Goal: Find specific page/section: Find specific page/section

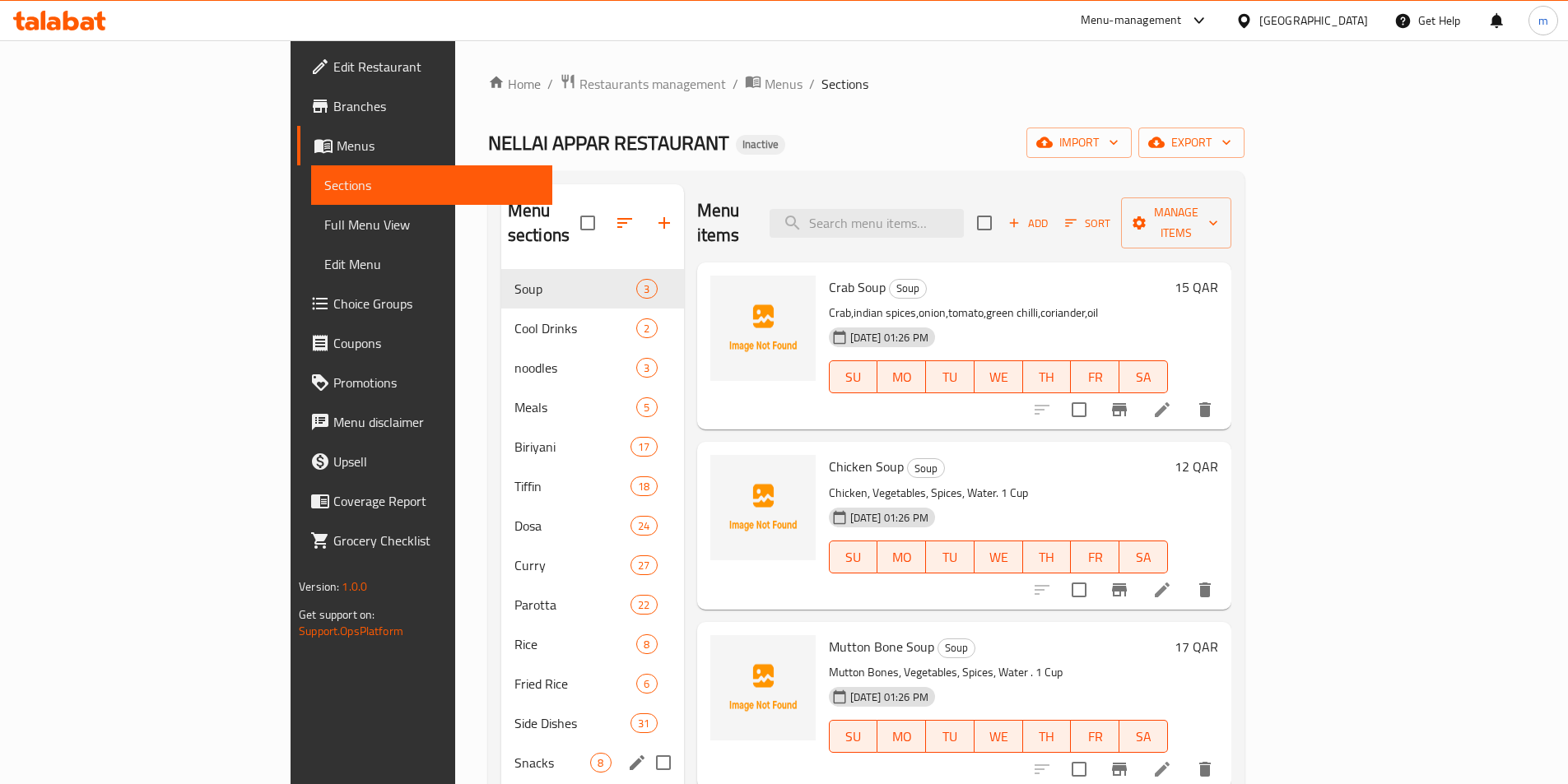
click at [508, 211] on h2 "Menu sections" at bounding box center [544, 223] width 72 height 50
click at [781, 110] on div "Home / Restaurants management / Menus / Sections NELLAI APPAR RESTAURANT Inacti…" at bounding box center [866, 527] width 756 height 909
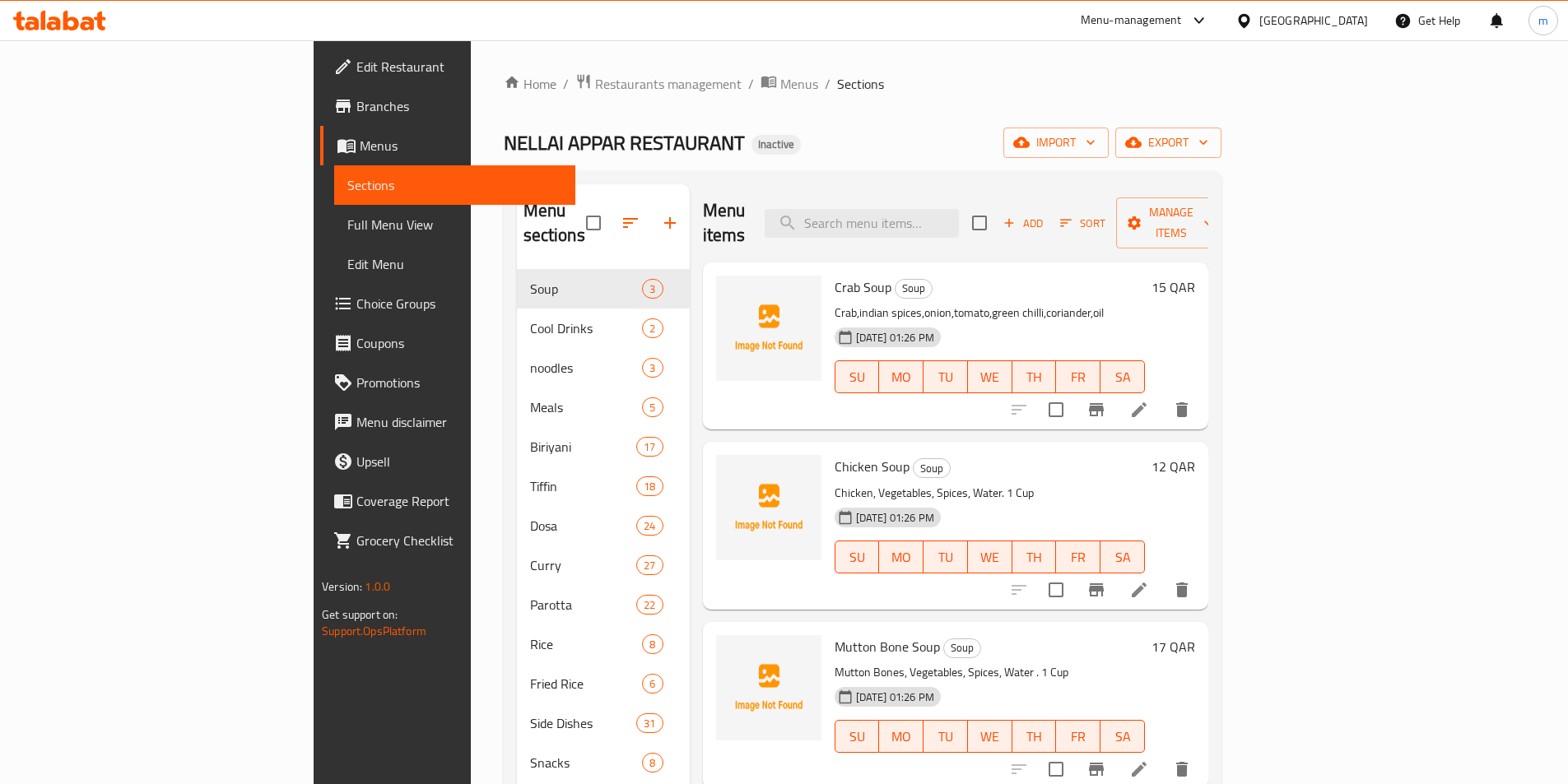
click at [356, 100] on span "Branches" at bounding box center [459, 106] width 206 height 20
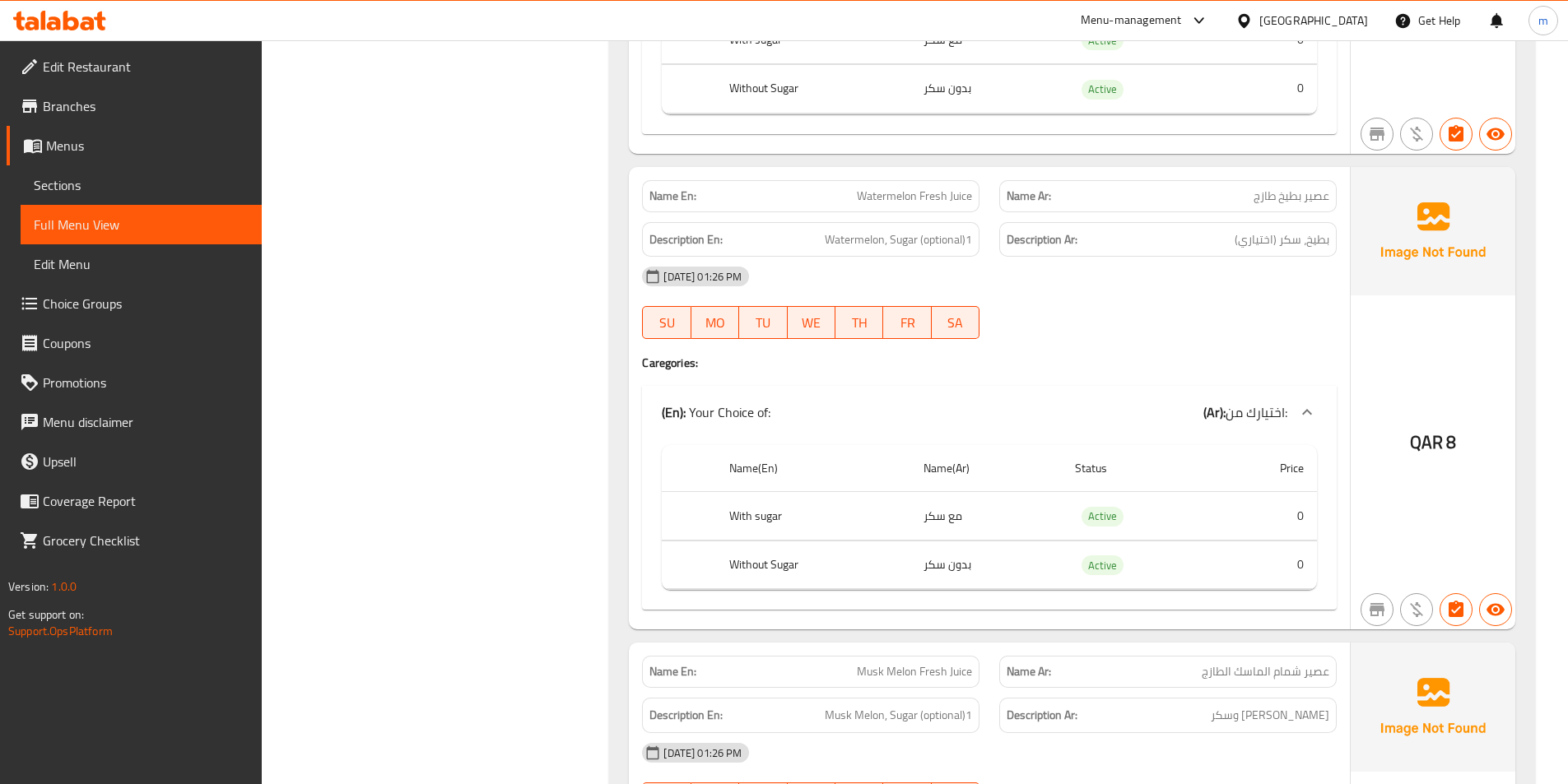
scroll to position [57337, 0]
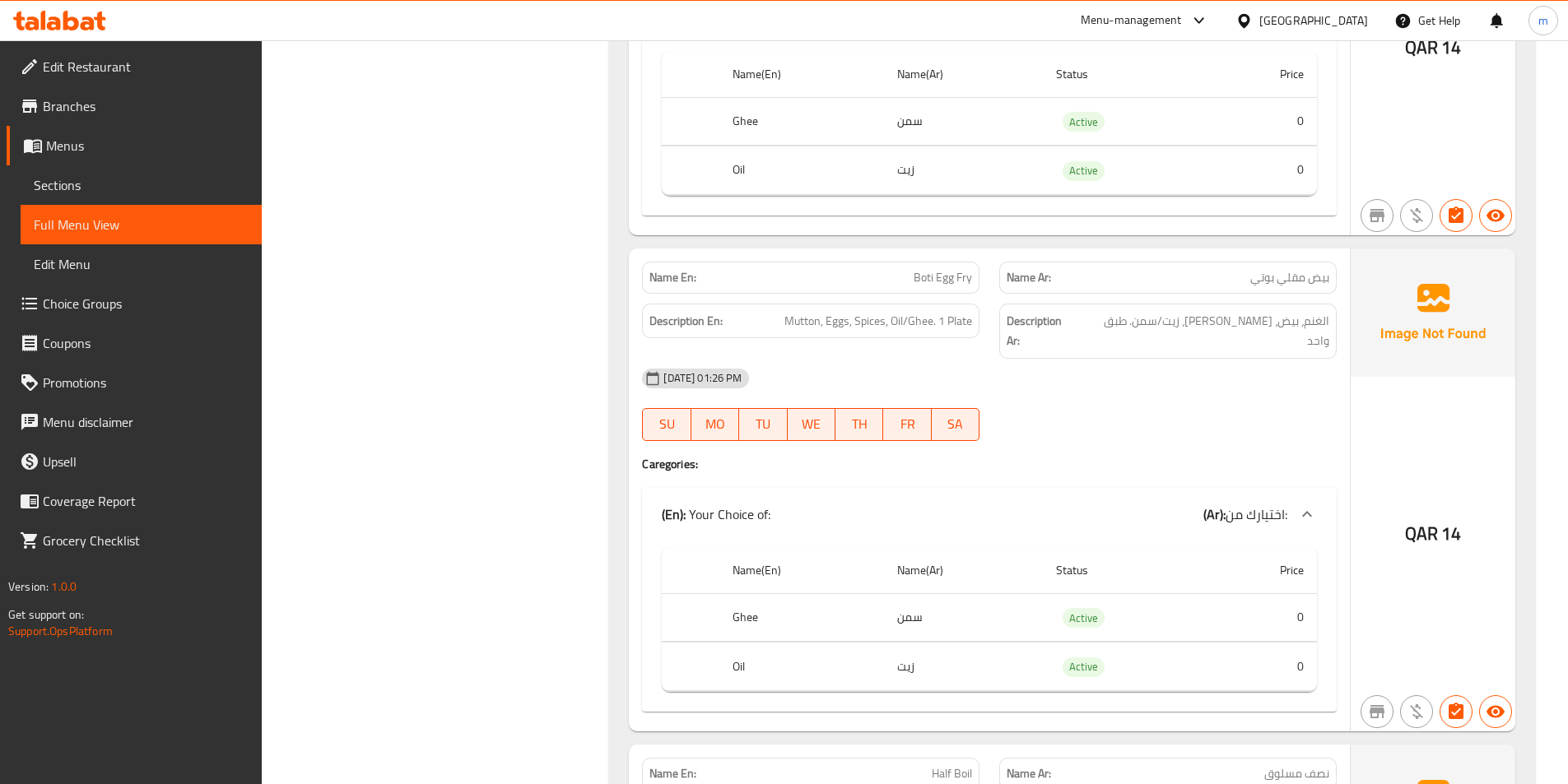
scroll to position [45322, 0]
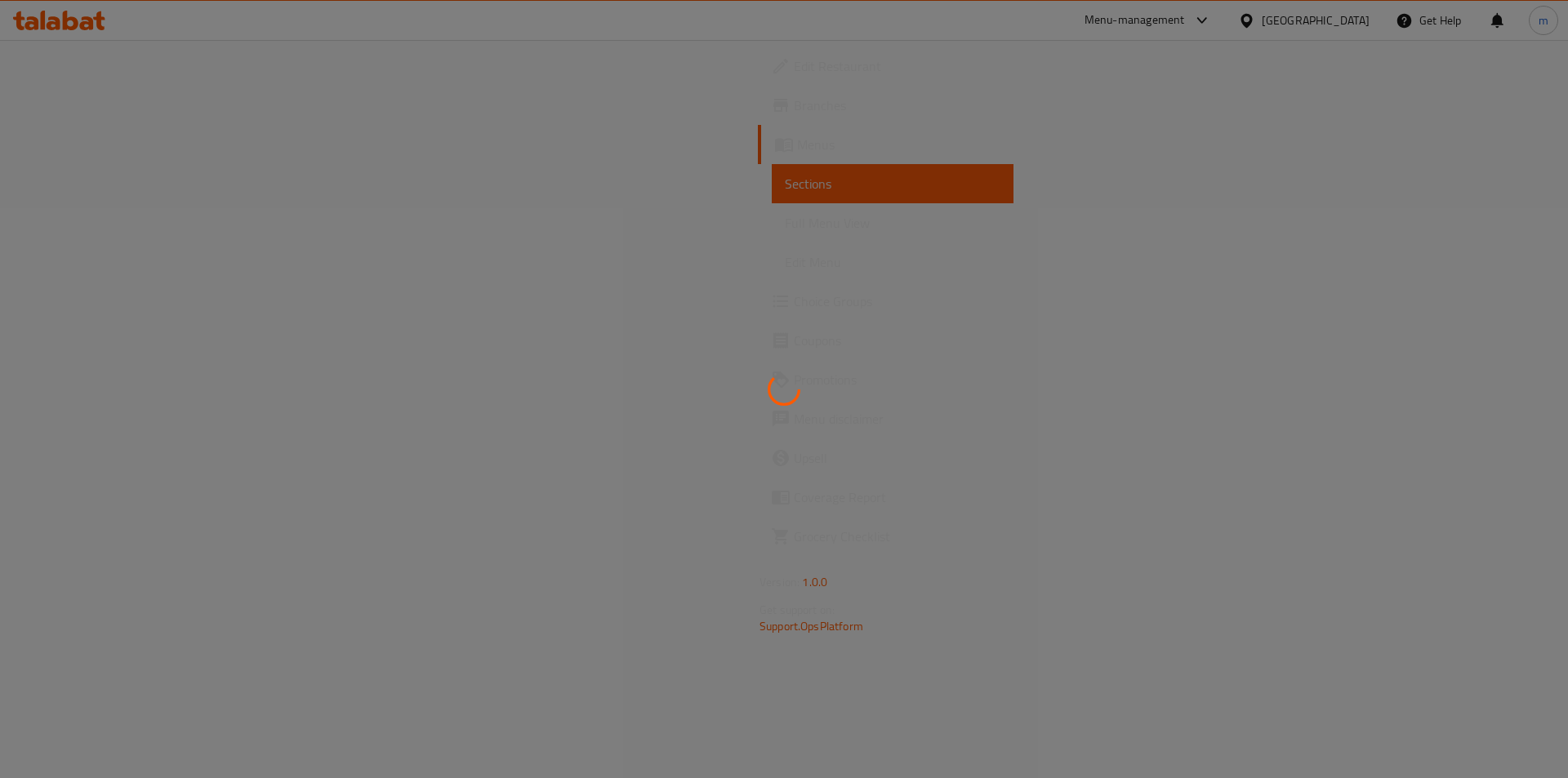
click at [111, 75] on div at bounding box center [784, 389] width 1568 height 778
